Goal: Information Seeking & Learning: Learn about a topic

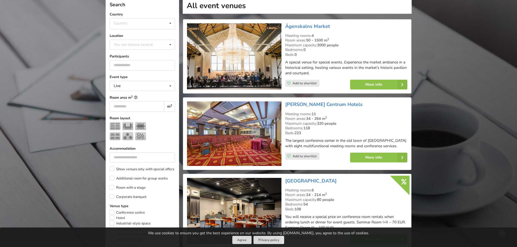
scroll to position [136, 0]
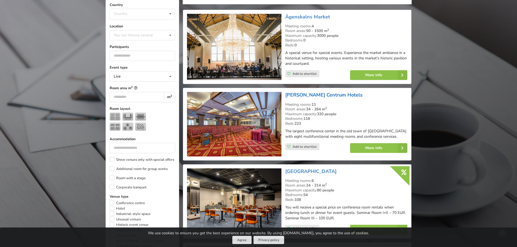
click at [312, 94] on link "[PERSON_NAME] Centrum Hotels" at bounding box center [323, 95] width 77 height 7
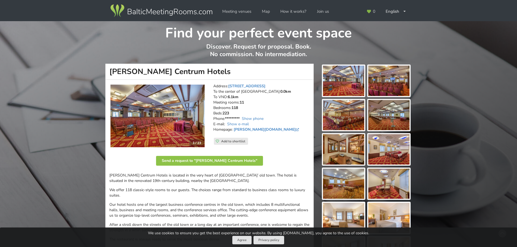
click at [184, 116] on img at bounding box center [157, 116] width 94 height 63
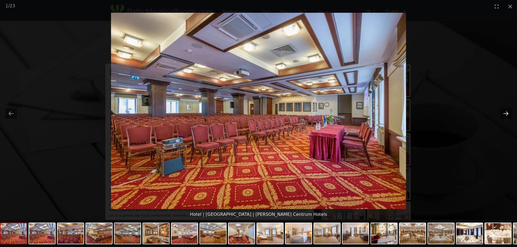
click at [510, 113] on button "Next slide" at bounding box center [505, 113] width 11 height 11
click at [507, 113] on button "Next slide" at bounding box center [505, 113] width 11 height 11
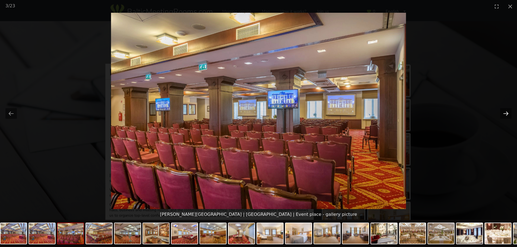
click at [507, 113] on button "Next slide" at bounding box center [505, 113] width 11 height 11
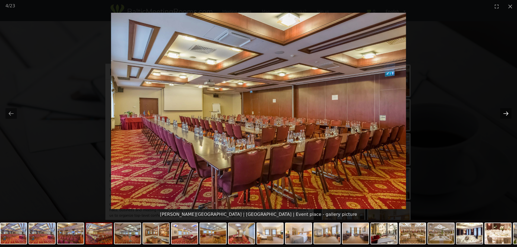
click at [507, 113] on button "Next slide" at bounding box center [505, 113] width 11 height 11
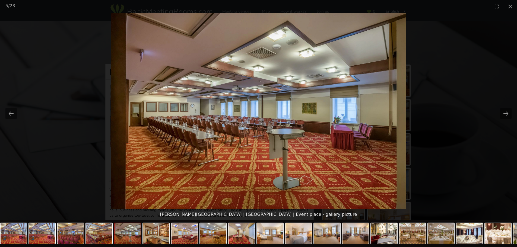
click at [500, 112] on picture at bounding box center [258, 111] width 517 height 196
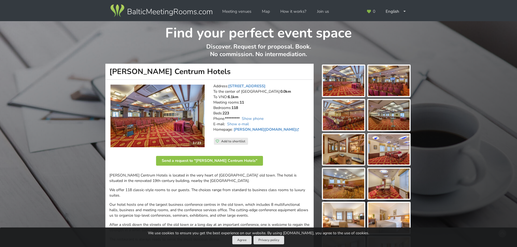
click at [171, 108] on img at bounding box center [157, 116] width 94 height 63
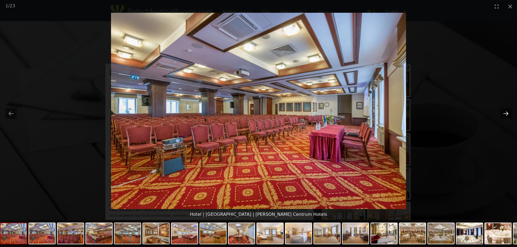
click at [504, 111] on button "Next slide" at bounding box center [505, 113] width 11 height 11
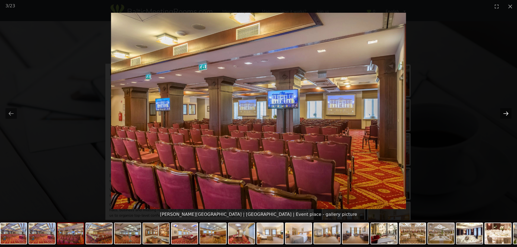
click at [504, 111] on button "Next slide" at bounding box center [505, 113] width 11 height 11
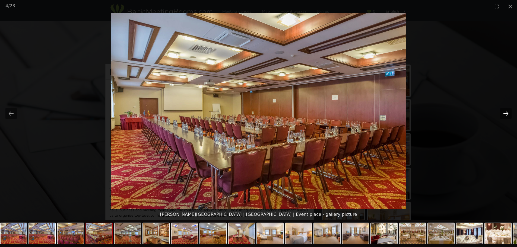
click at [504, 111] on button "Next slide" at bounding box center [505, 113] width 11 height 11
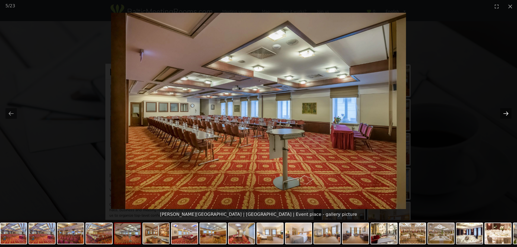
drag, startPoint x: 504, startPoint y: 111, endPoint x: 505, endPoint y: 116, distance: 4.5
click at [505, 114] on button "Next slide" at bounding box center [505, 113] width 11 height 11
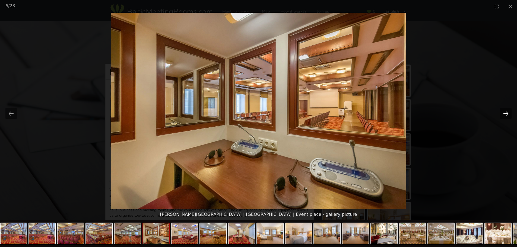
click at [505, 116] on button "Next slide" at bounding box center [505, 113] width 11 height 11
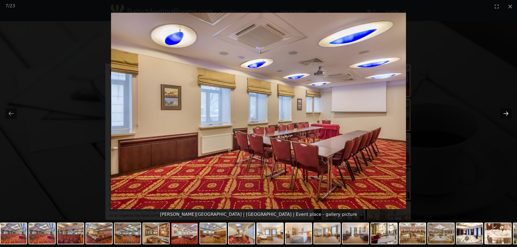
click at [505, 116] on button "Next slide" at bounding box center [505, 113] width 11 height 11
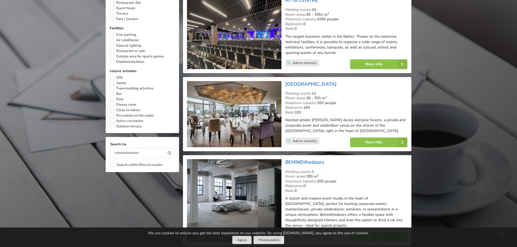
scroll to position [434, 0]
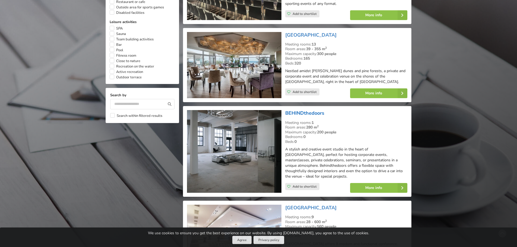
click at [311, 113] on link "BEHINDthedoors" at bounding box center [304, 113] width 39 height 7
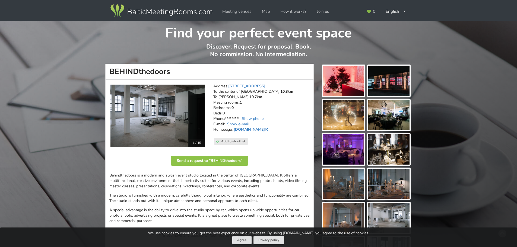
click at [134, 116] on img at bounding box center [157, 116] width 94 height 63
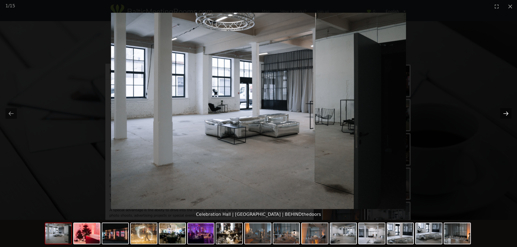
click at [506, 109] on button "Next slide" at bounding box center [505, 113] width 11 height 11
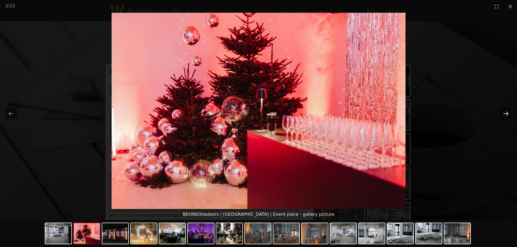
click at [506, 109] on button "Next slide" at bounding box center [505, 113] width 11 height 11
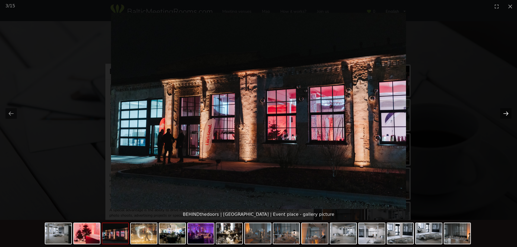
click at [506, 109] on button "Next slide" at bounding box center [505, 113] width 11 height 11
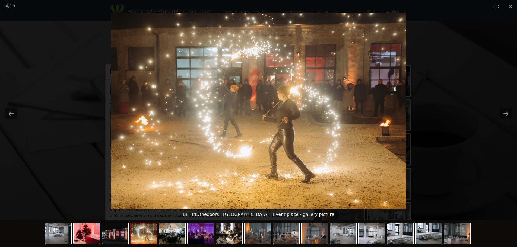
click at [508, 103] on picture at bounding box center [258, 111] width 517 height 196
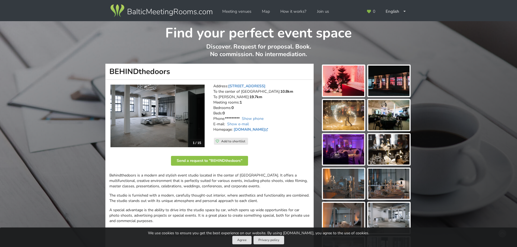
drag, startPoint x: 177, startPoint y: 71, endPoint x: 102, endPoint y: 69, distance: 74.9
click at [102, 69] on div "BEHINDthedoors 1 / 15 Address: Brīvības gatve 401C, Riga To the center of Riga:…" at bounding box center [209, 208] width 215 height 288
copy h1 "BEHINDthedoors"
click at [249, 130] on link "www.behindthedoors.lv" at bounding box center [252, 129] width 36 height 5
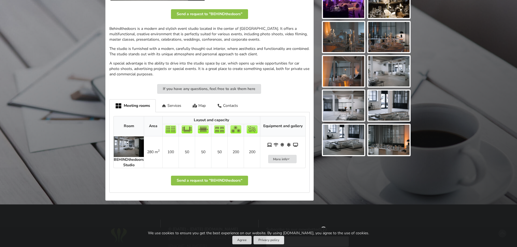
scroll to position [163, 0]
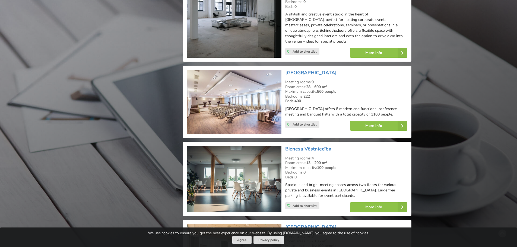
scroll to position [570, 0]
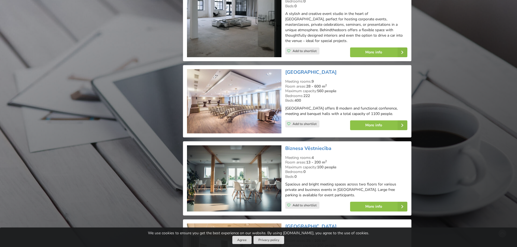
click at [241, 95] on img at bounding box center [234, 101] width 94 height 64
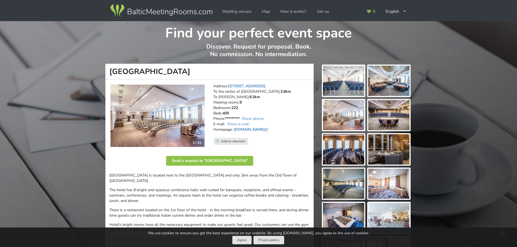
click at [150, 111] on img at bounding box center [157, 116] width 94 height 62
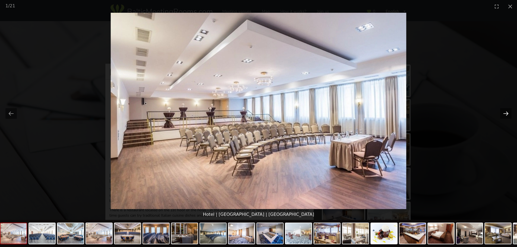
click at [508, 112] on button "Next slide" at bounding box center [505, 113] width 11 height 11
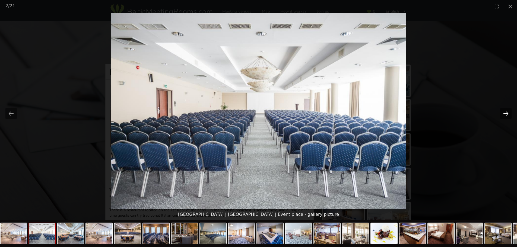
click at [508, 112] on button "Next slide" at bounding box center [505, 113] width 11 height 11
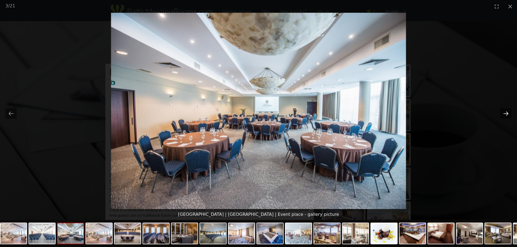
click at [508, 112] on button "Next slide" at bounding box center [505, 113] width 11 height 11
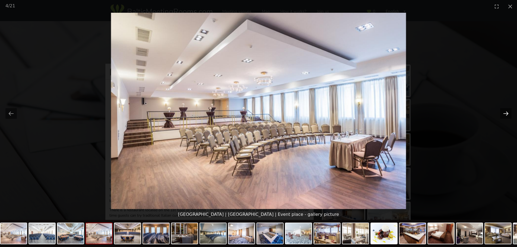
click at [508, 112] on button "Next slide" at bounding box center [505, 113] width 11 height 11
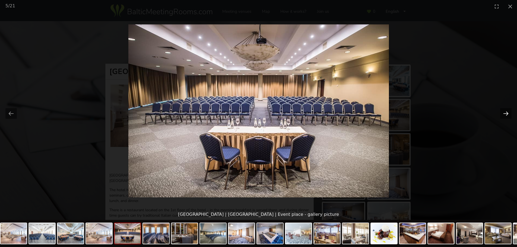
click at [508, 112] on button "Next slide" at bounding box center [505, 113] width 11 height 11
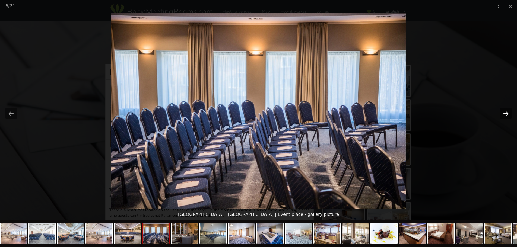
click at [508, 112] on button "Next slide" at bounding box center [505, 113] width 11 height 11
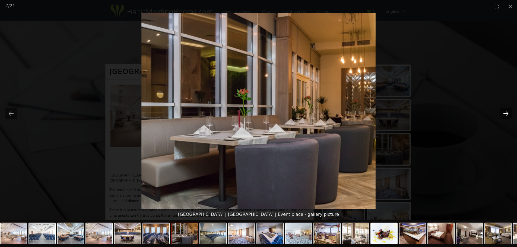
click at [507, 112] on button "Next slide" at bounding box center [505, 113] width 11 height 11
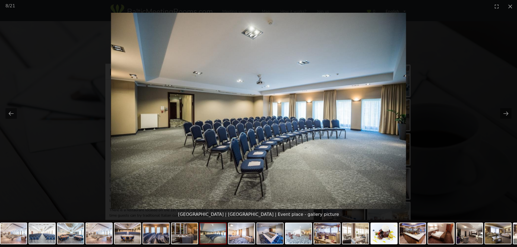
click at [419, 58] on picture at bounding box center [258, 111] width 517 height 196
click at [511, 5] on button "Close gallery" at bounding box center [510, 6] width 14 height 13
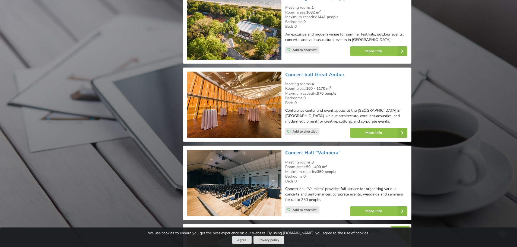
scroll to position [1193, 0]
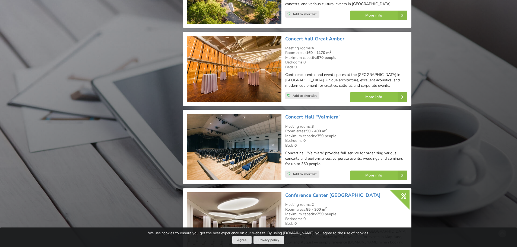
drag, startPoint x: 229, startPoint y: 151, endPoint x: 232, endPoint y: 151, distance: 2.7
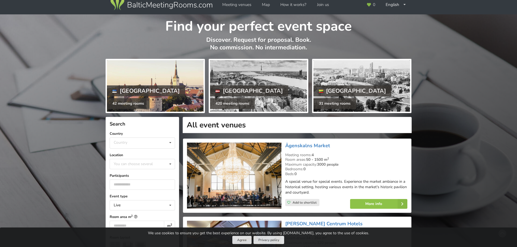
scroll to position [0, 0]
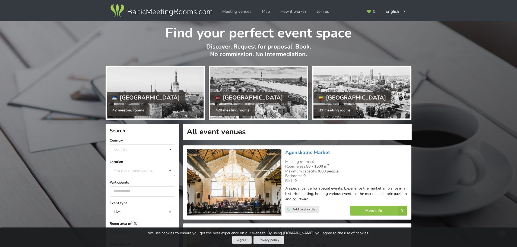
click at [136, 172] on div "You can choose several" at bounding box center [138, 171] width 53 height 6
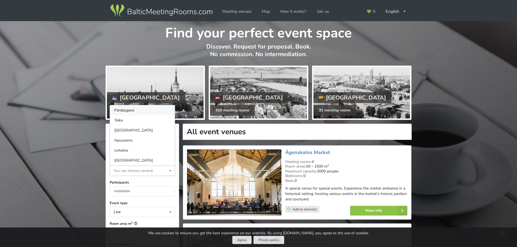
scroll to position [0, 0]
click at [126, 165] on div "[GEOGRAPHIC_DATA]" at bounding box center [142, 170] width 65 height 10
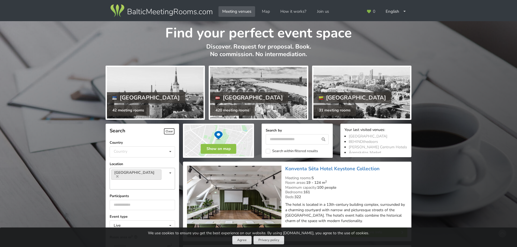
click at [159, 177] on div "[GEOGRAPHIC_DATA] You can choose several Pardaugava [GEOGRAPHIC_DATA] [GEOGRAPH…" at bounding box center [142, 179] width 65 height 22
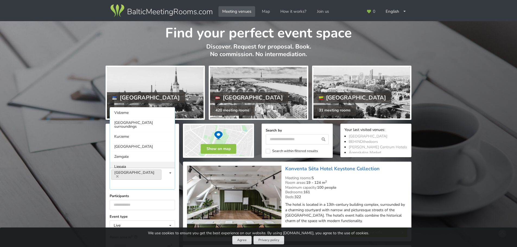
scroll to position [60, 0]
click at [127, 127] on div "[GEOGRAPHIC_DATA] surroundings" at bounding box center [142, 134] width 65 height 14
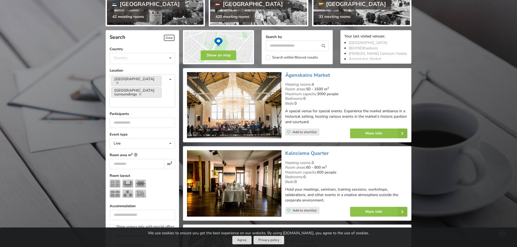
scroll to position [122, 0]
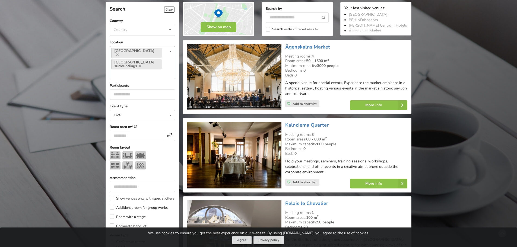
click at [162, 68] on div "[GEOGRAPHIC_DATA] [GEOGRAPHIC_DATA] surroundings You can choose several [GEOGRA…" at bounding box center [142, 62] width 65 height 33
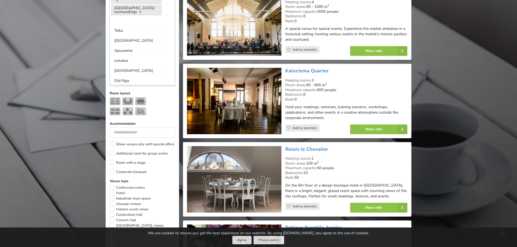
scroll to position [0, 0]
click at [138, 85] on div "Old Riga" at bounding box center [142, 90] width 65 height 10
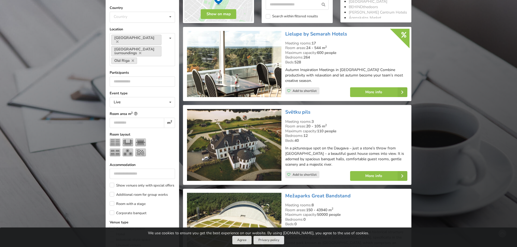
scroll to position [122, 0]
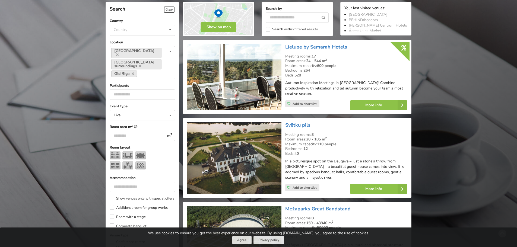
click at [261, 152] on img at bounding box center [234, 158] width 94 height 72
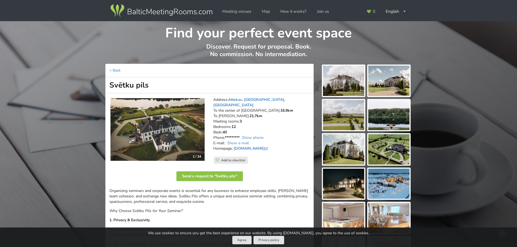
click at [177, 143] on img at bounding box center [157, 129] width 94 height 63
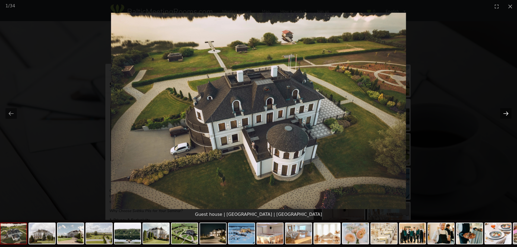
click at [508, 111] on button "Next slide" at bounding box center [505, 113] width 11 height 11
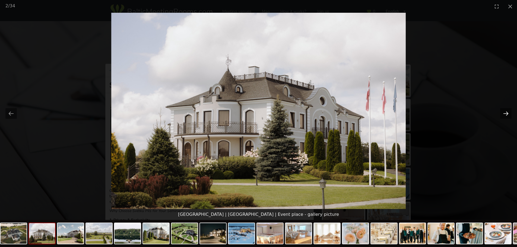
click at [507, 111] on button "Next slide" at bounding box center [505, 113] width 11 height 11
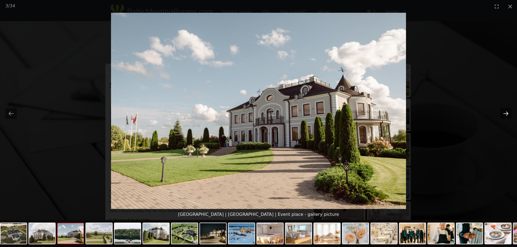
click at [506, 116] on button "Next slide" at bounding box center [505, 113] width 11 height 11
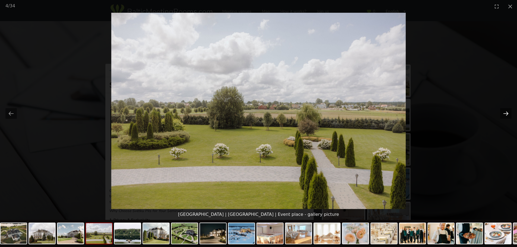
click at [506, 116] on button "Next slide" at bounding box center [505, 113] width 11 height 11
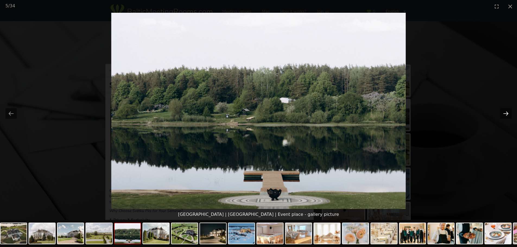
click at [506, 116] on button "Next slide" at bounding box center [505, 113] width 11 height 11
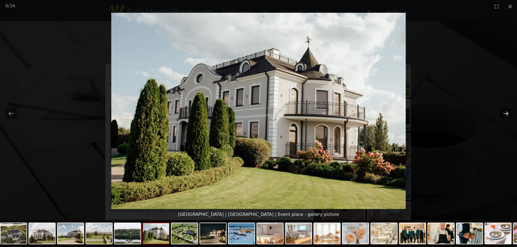
click at [506, 116] on button "Next slide" at bounding box center [505, 113] width 11 height 11
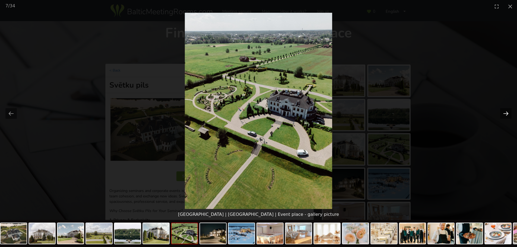
click at [506, 116] on button "Next slide" at bounding box center [505, 113] width 11 height 11
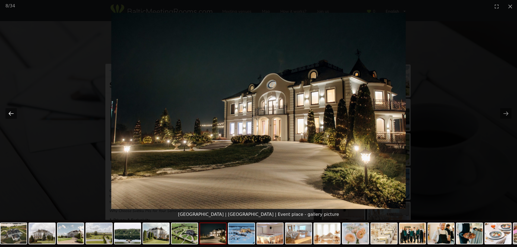
click at [7, 113] on button "Previous slide" at bounding box center [10, 113] width 11 height 11
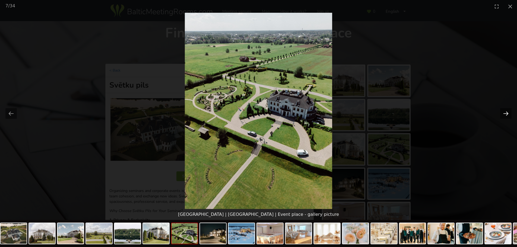
click at [508, 115] on button "Next slide" at bounding box center [505, 113] width 11 height 11
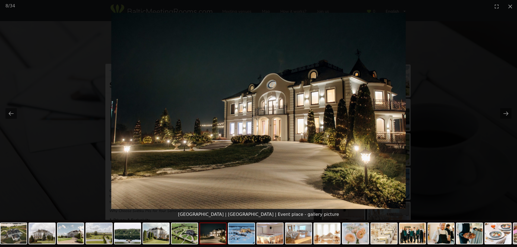
click at [396, 62] on img at bounding box center [258, 111] width 295 height 196
click at [512, 4] on button "Close gallery" at bounding box center [510, 6] width 14 height 13
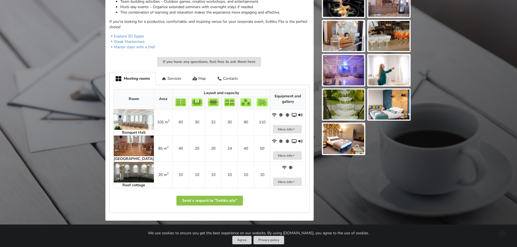
scroll to position [488, 0]
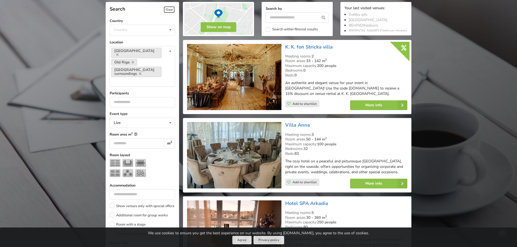
scroll to position [95, 0]
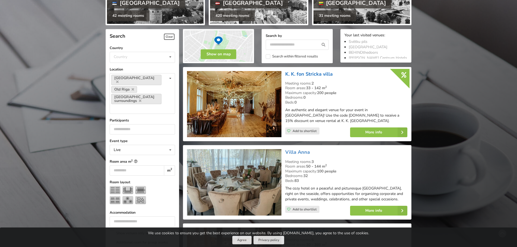
click at [317, 73] on link "K. K. fon Stricka villa" at bounding box center [308, 74] width 47 height 7
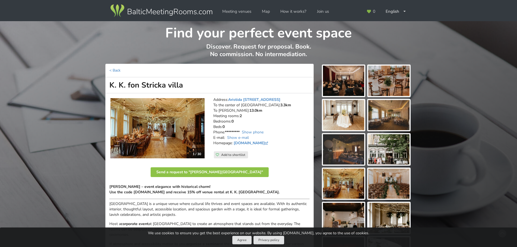
click at [356, 74] on img at bounding box center [343, 81] width 41 height 30
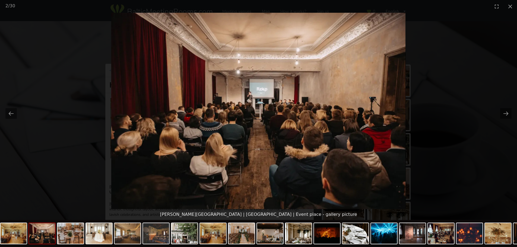
click at [493, 110] on picture at bounding box center [258, 111] width 517 height 196
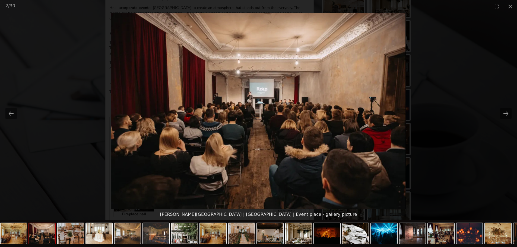
click at [512, 111] on picture at bounding box center [258, 111] width 517 height 196
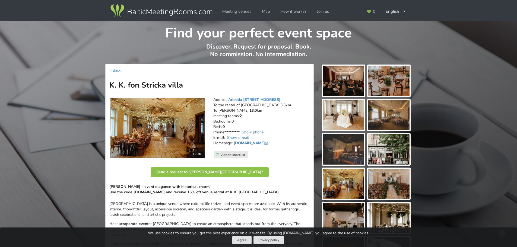
click at [404, 84] on img at bounding box center [388, 81] width 41 height 30
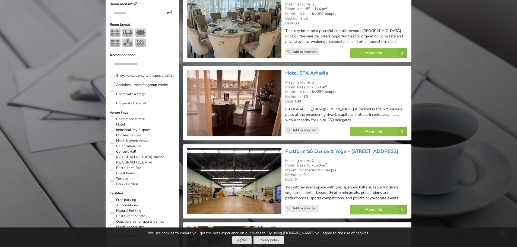
scroll to position [285, 0]
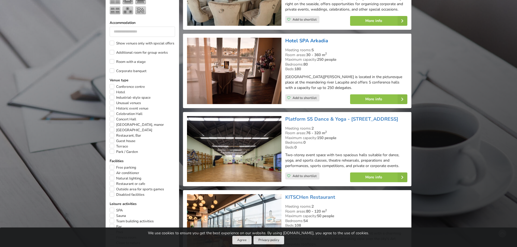
click at [301, 39] on link "Hotel SPA Arkadia" at bounding box center [306, 40] width 43 height 7
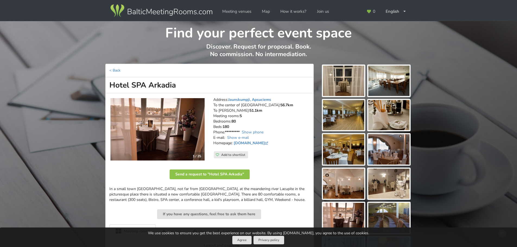
click at [348, 108] on img at bounding box center [343, 115] width 41 height 30
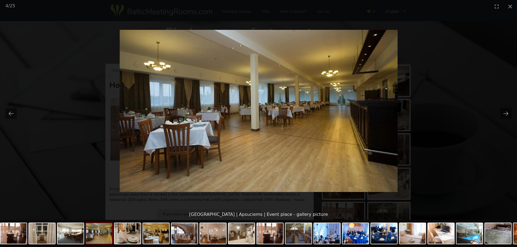
click at [512, 113] on picture at bounding box center [258, 111] width 517 height 196
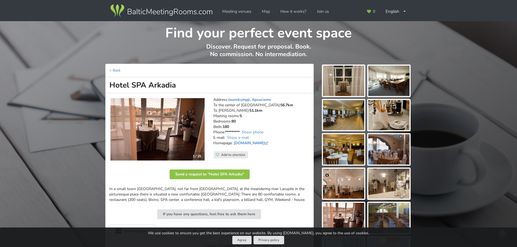
click at [385, 85] on img at bounding box center [388, 81] width 41 height 30
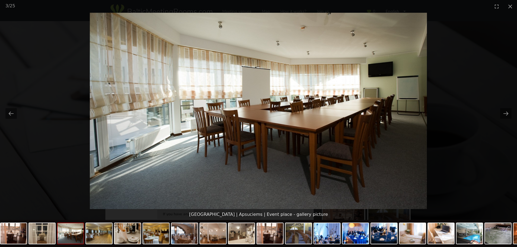
click at [453, 114] on picture at bounding box center [258, 111] width 517 height 196
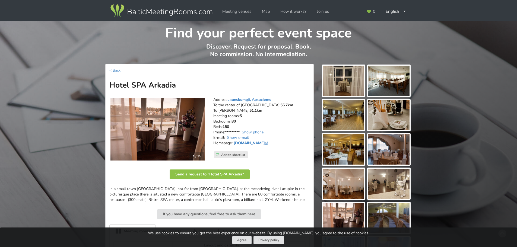
click at [343, 124] on img at bounding box center [343, 115] width 41 height 30
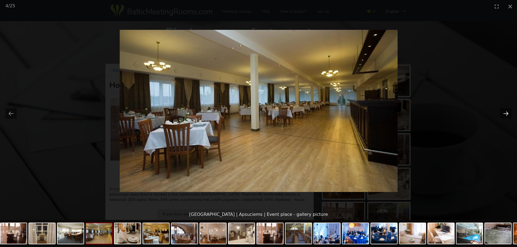
click at [503, 114] on button "Next slide" at bounding box center [505, 113] width 11 height 11
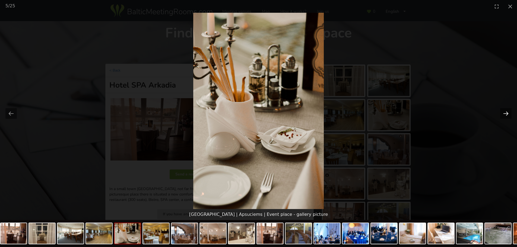
click at [502, 114] on button "Next slide" at bounding box center [505, 113] width 11 height 11
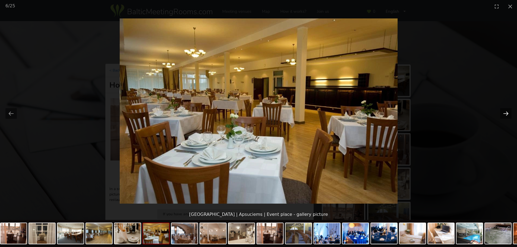
click at [502, 114] on button "Next slide" at bounding box center [505, 113] width 11 height 11
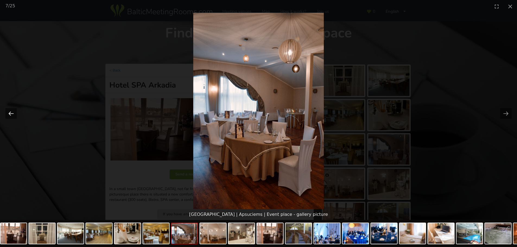
click at [14, 113] on button "Previous slide" at bounding box center [10, 113] width 11 height 11
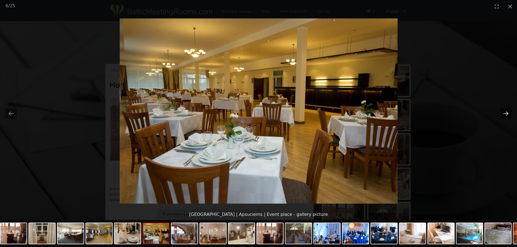
click at [505, 113] on button "Next slide" at bounding box center [505, 113] width 11 height 11
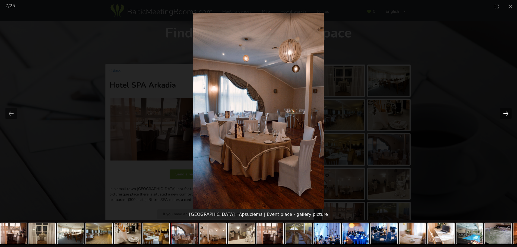
click at [505, 113] on button "Next slide" at bounding box center [505, 113] width 11 height 11
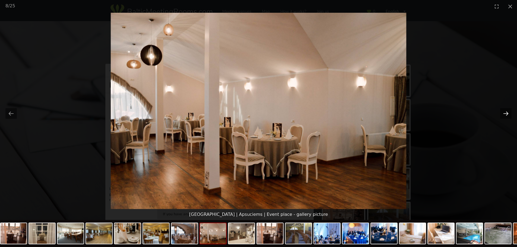
click at [505, 113] on button "Next slide" at bounding box center [505, 113] width 11 height 11
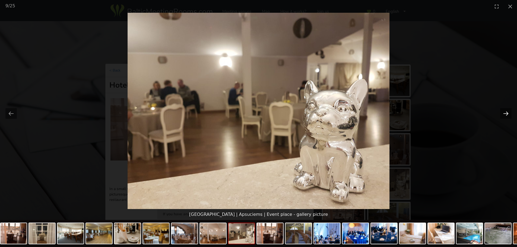
click at [505, 113] on button "Next slide" at bounding box center [505, 113] width 11 height 11
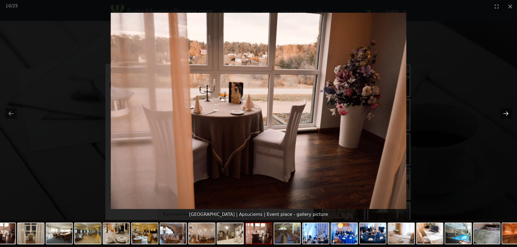
click at [505, 113] on button "Next slide" at bounding box center [505, 113] width 11 height 11
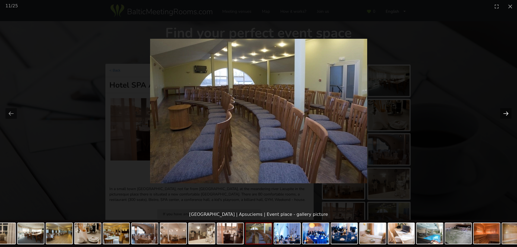
click at [505, 113] on button "Next slide" at bounding box center [505, 113] width 11 height 11
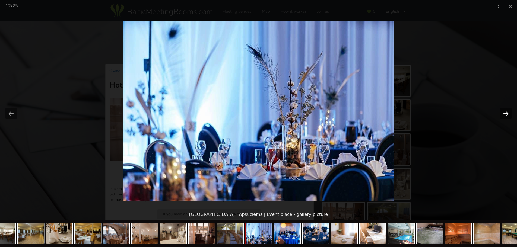
click at [505, 113] on button "Next slide" at bounding box center [505, 113] width 11 height 11
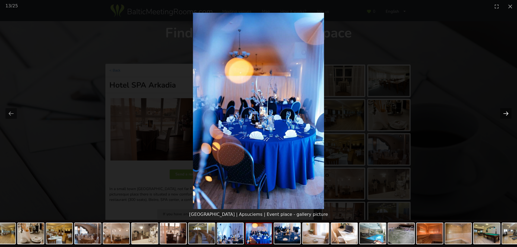
click at [505, 113] on button "Next slide" at bounding box center [505, 113] width 11 height 11
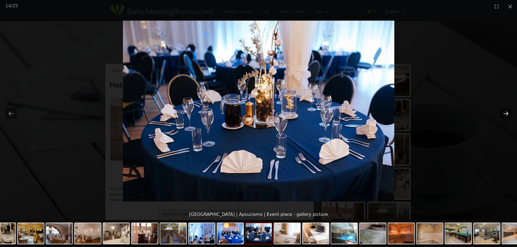
click at [505, 113] on button "Next slide" at bounding box center [505, 113] width 11 height 11
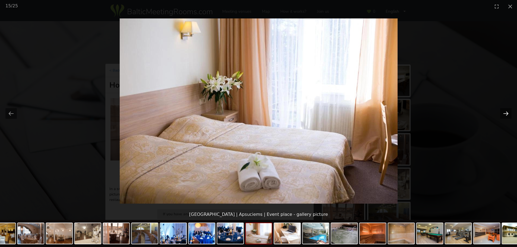
click at [505, 113] on button "Next slide" at bounding box center [505, 113] width 11 height 11
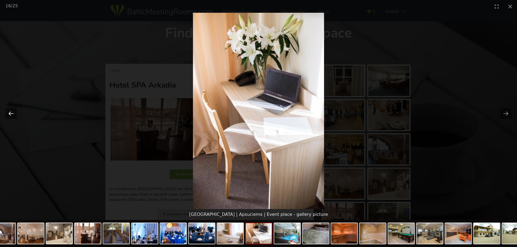
click at [5, 114] on button "Previous slide" at bounding box center [10, 113] width 11 height 11
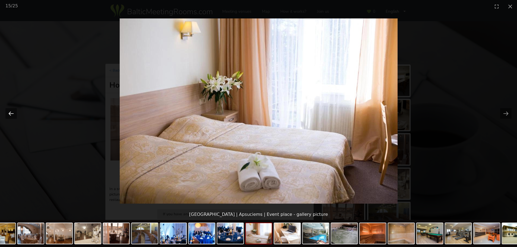
click at [5, 114] on button "Previous slide" at bounding box center [10, 113] width 11 height 11
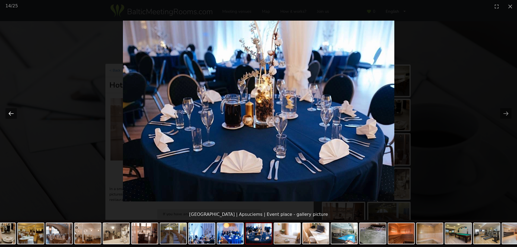
click at [5, 114] on button "Previous slide" at bounding box center [10, 113] width 11 height 11
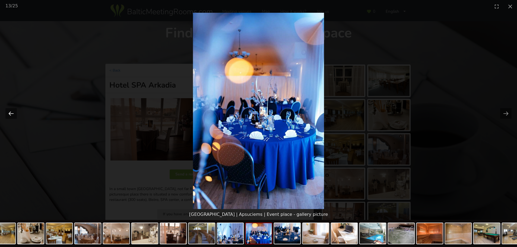
click at [5, 114] on button "Previous slide" at bounding box center [10, 113] width 11 height 11
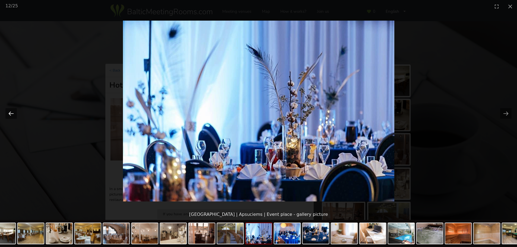
click at [5, 114] on button "Previous slide" at bounding box center [10, 113] width 11 height 11
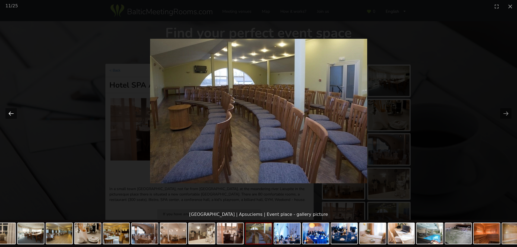
click at [5, 114] on button "Previous slide" at bounding box center [10, 113] width 11 height 11
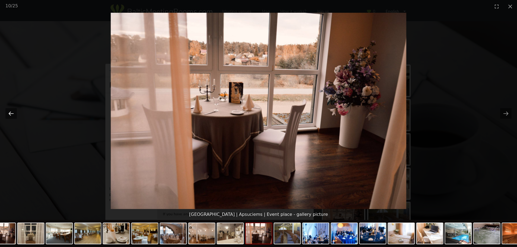
click at [5, 114] on button "Previous slide" at bounding box center [10, 113] width 11 height 11
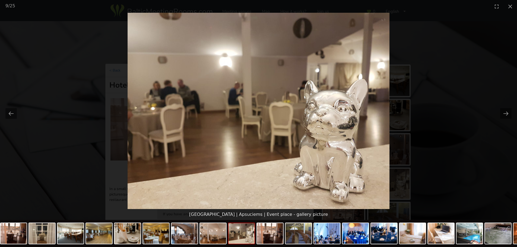
click at [3, 114] on picture at bounding box center [258, 111] width 517 height 196
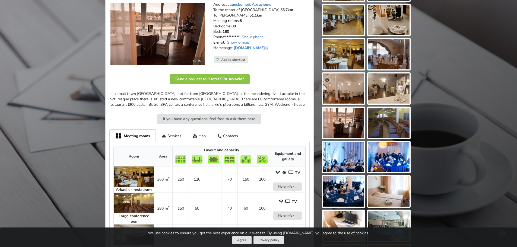
scroll to position [27, 0]
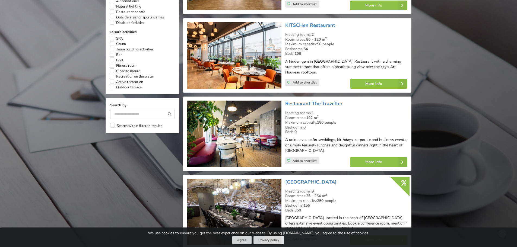
scroll to position [429, 0]
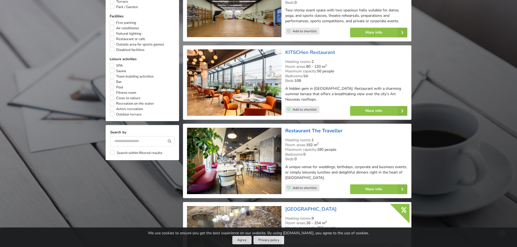
click at [330, 127] on link "Restaurant The Traveller" at bounding box center [313, 130] width 57 height 7
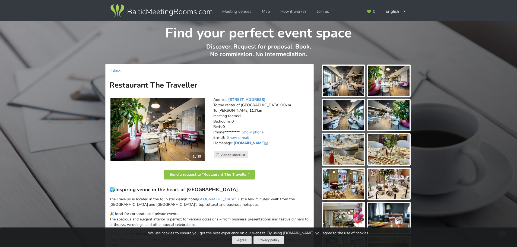
click at [157, 133] on img at bounding box center [157, 129] width 94 height 63
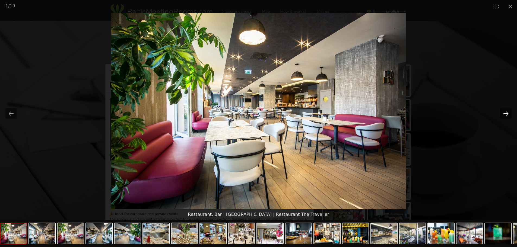
click at [502, 110] on button "Next slide" at bounding box center [505, 113] width 11 height 11
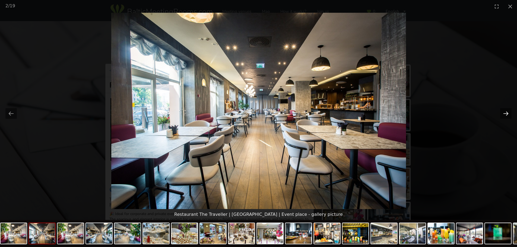
click at [505, 111] on button "Next slide" at bounding box center [505, 113] width 11 height 11
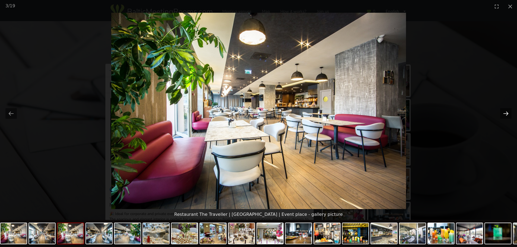
click at [505, 111] on button "Next slide" at bounding box center [505, 113] width 11 height 11
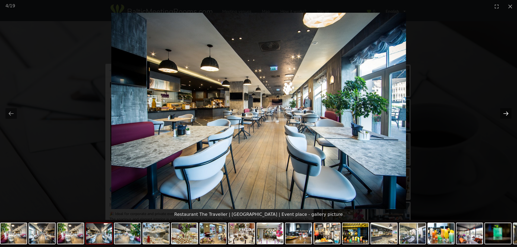
click at [505, 111] on button "Next slide" at bounding box center [505, 113] width 11 height 11
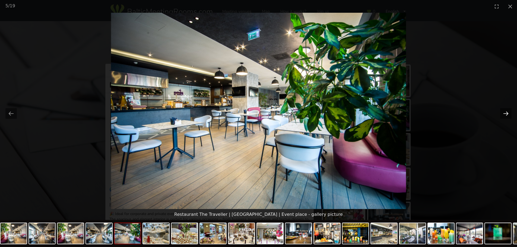
click at [505, 111] on button "Next slide" at bounding box center [505, 113] width 11 height 11
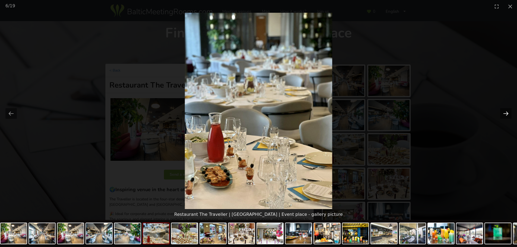
click at [505, 111] on button "Next slide" at bounding box center [505, 113] width 11 height 11
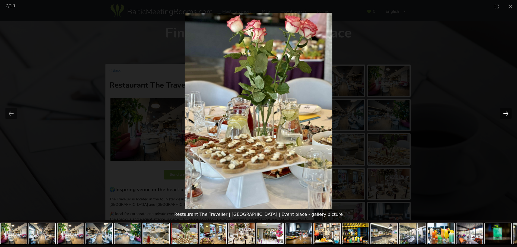
click at [505, 111] on button "Next slide" at bounding box center [505, 113] width 11 height 11
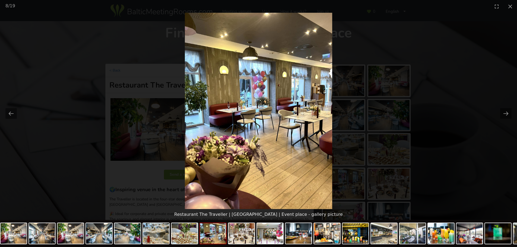
click at [395, 46] on picture at bounding box center [258, 111] width 517 height 196
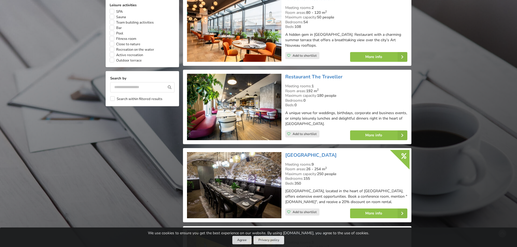
scroll to position [565, 0]
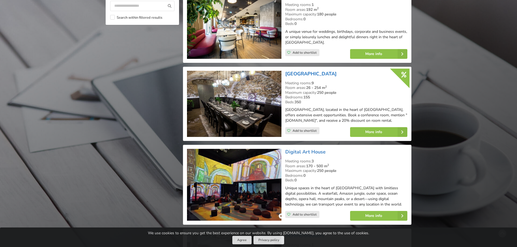
click at [328, 71] on link "[GEOGRAPHIC_DATA]" at bounding box center [310, 74] width 51 height 7
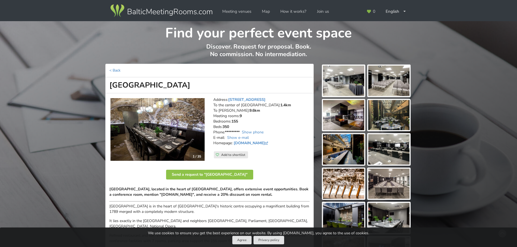
click at [347, 81] on img at bounding box center [343, 81] width 41 height 30
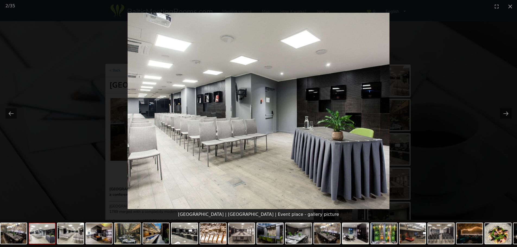
click at [494, 104] on picture at bounding box center [258, 111] width 517 height 196
click at [504, 111] on button "Next slide" at bounding box center [505, 113] width 11 height 11
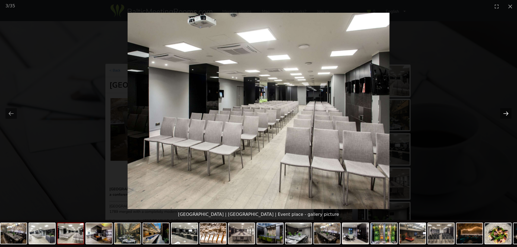
click at [504, 111] on button "Next slide" at bounding box center [505, 113] width 11 height 11
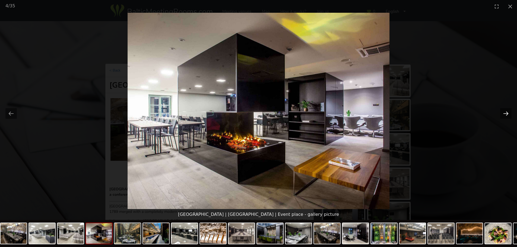
click at [504, 111] on button "Next slide" at bounding box center [505, 113] width 11 height 11
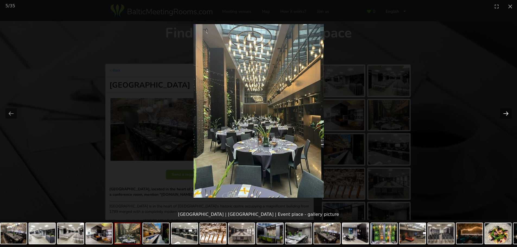
click at [504, 111] on button "Next slide" at bounding box center [505, 113] width 11 height 11
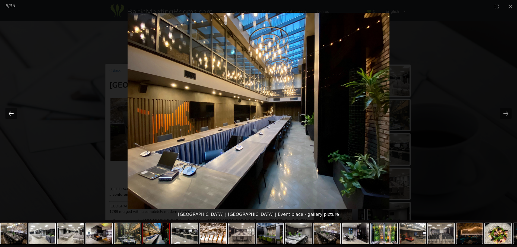
click at [12, 114] on button "Previous slide" at bounding box center [10, 113] width 11 height 11
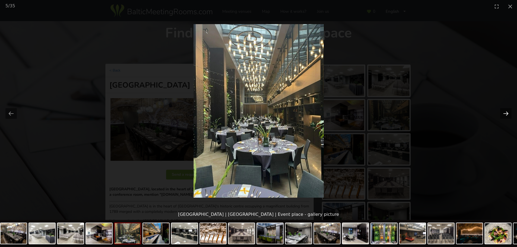
click at [510, 113] on button "Next slide" at bounding box center [505, 113] width 11 height 11
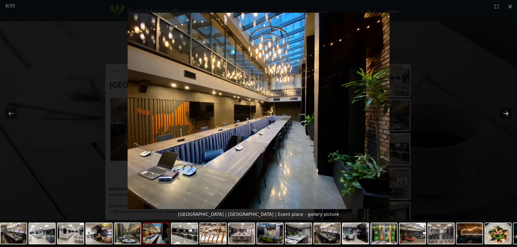
click at [510, 113] on button "Next slide" at bounding box center [505, 113] width 11 height 11
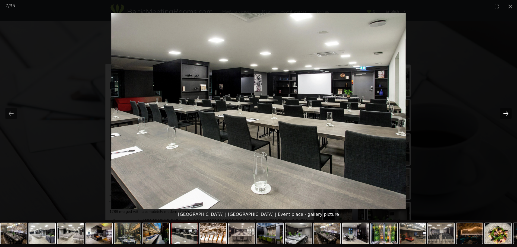
click at [510, 113] on button "Next slide" at bounding box center [505, 113] width 11 height 11
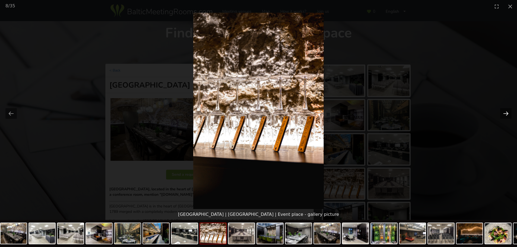
click at [510, 114] on button "Next slide" at bounding box center [505, 113] width 11 height 11
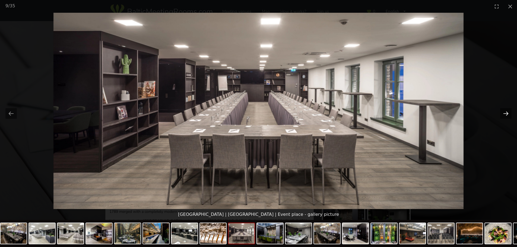
click at [510, 114] on button "Next slide" at bounding box center [505, 113] width 11 height 11
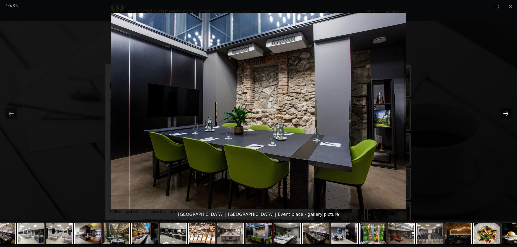
click at [510, 114] on button "Next slide" at bounding box center [505, 113] width 11 height 11
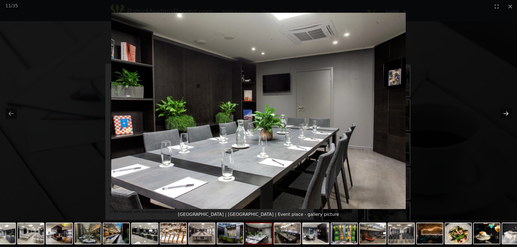
click at [510, 114] on button "Next slide" at bounding box center [505, 113] width 11 height 11
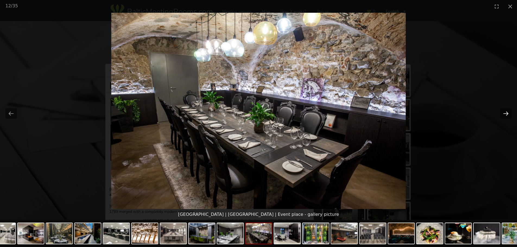
click at [510, 114] on button "Next slide" at bounding box center [505, 113] width 11 height 11
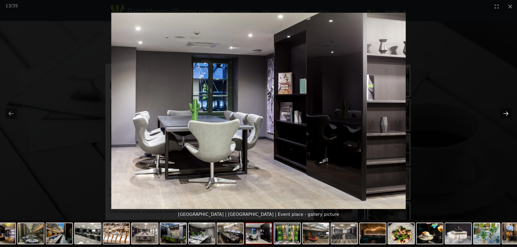
click at [510, 114] on button "Next slide" at bounding box center [505, 113] width 11 height 11
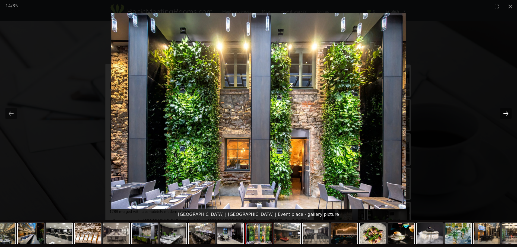
click at [510, 114] on button "Next slide" at bounding box center [505, 113] width 11 height 11
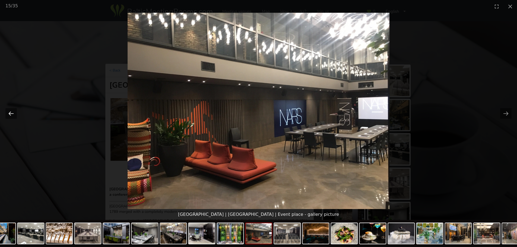
click at [13, 113] on button "Previous slide" at bounding box center [10, 113] width 11 height 11
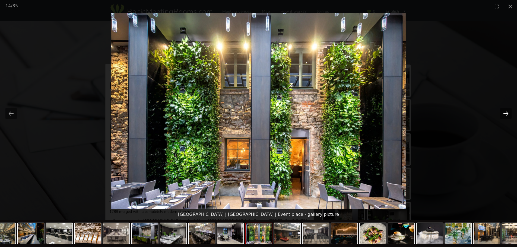
click at [503, 114] on button "Next slide" at bounding box center [505, 113] width 11 height 11
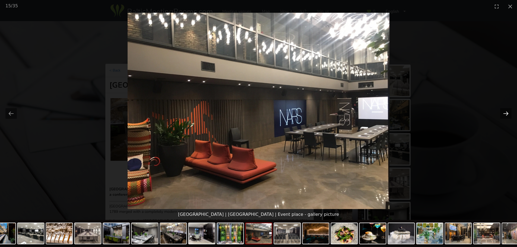
click at [503, 114] on button "Next slide" at bounding box center [505, 113] width 11 height 11
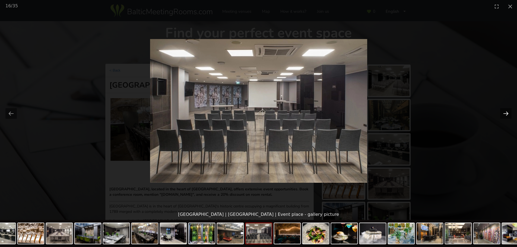
click at [502, 113] on button "Next slide" at bounding box center [505, 113] width 11 height 11
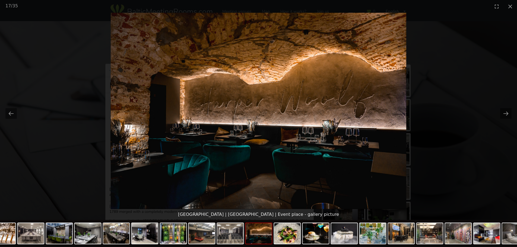
click at [481, 59] on picture at bounding box center [258, 111] width 517 height 196
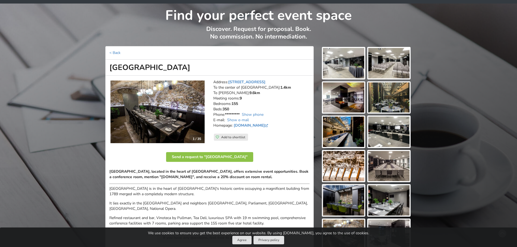
scroll to position [27, 0]
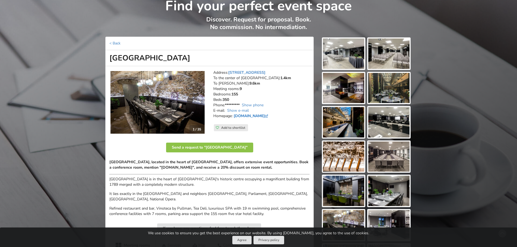
click at [247, 117] on link "[DOMAIN_NAME]" at bounding box center [252, 115] width 36 height 5
